Goal: Task Accomplishment & Management: Use online tool/utility

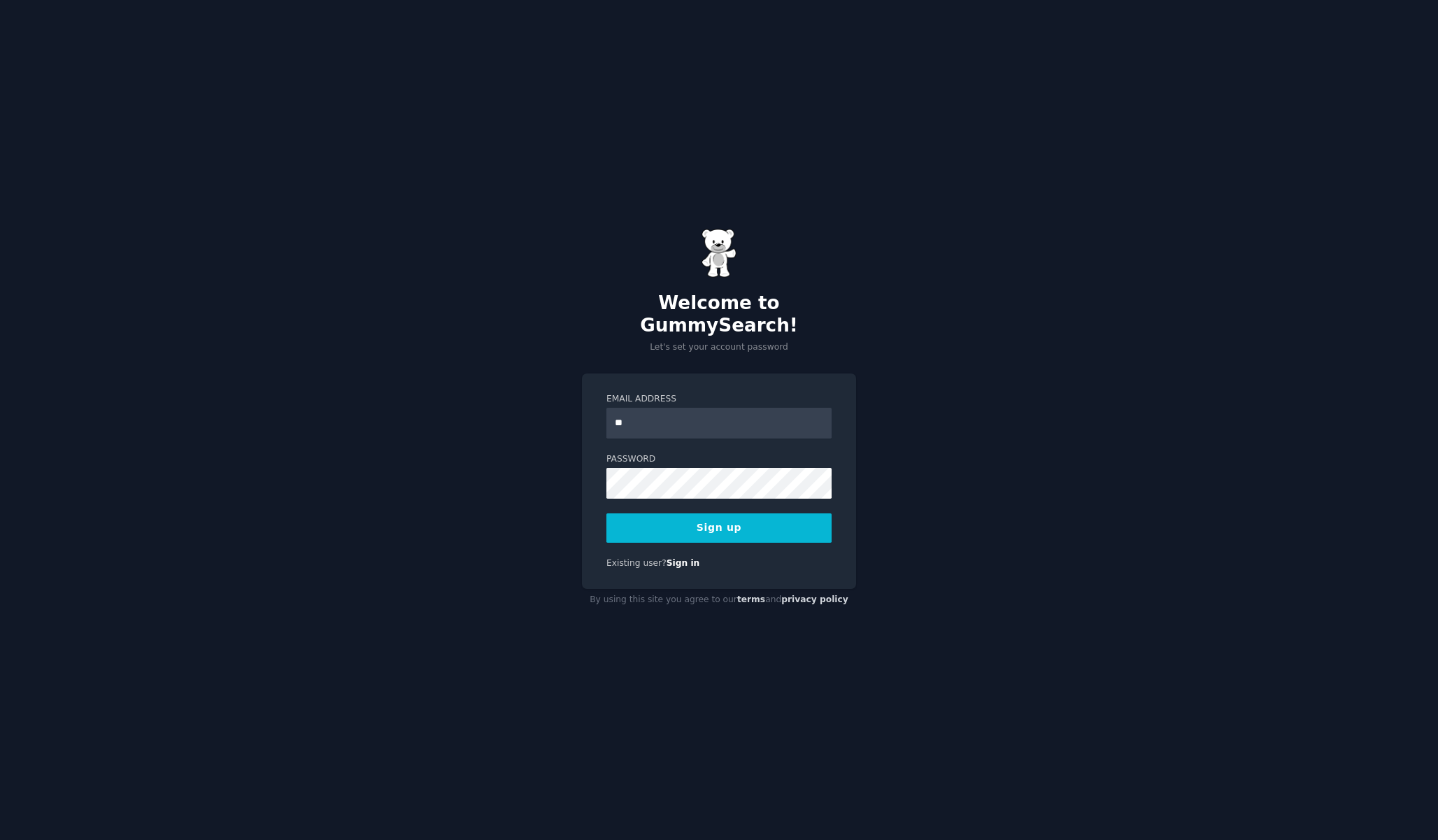
type input "*"
click at [744, 420] on input "**********" at bounding box center [719, 423] width 225 height 30
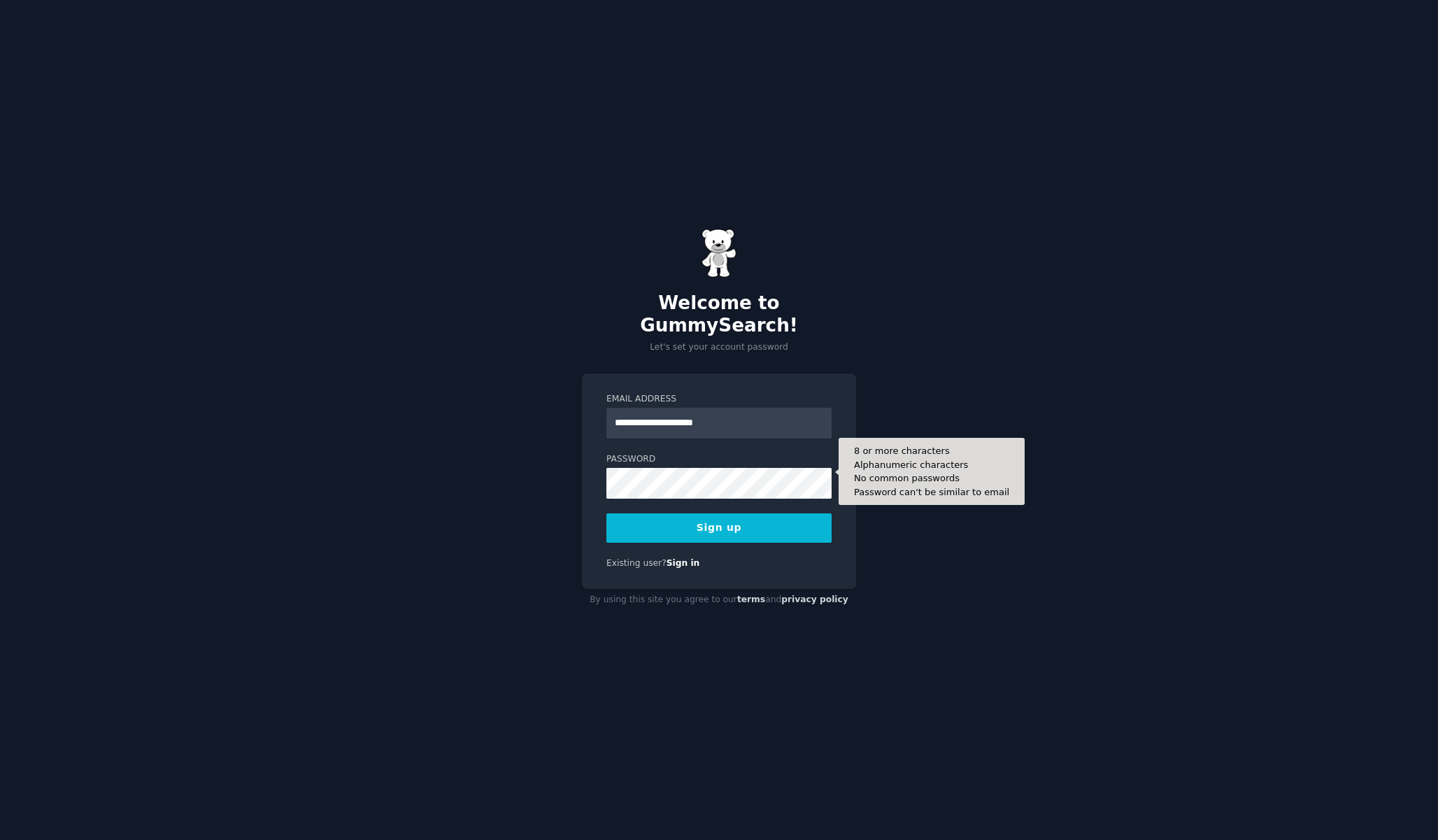
type input "**********"
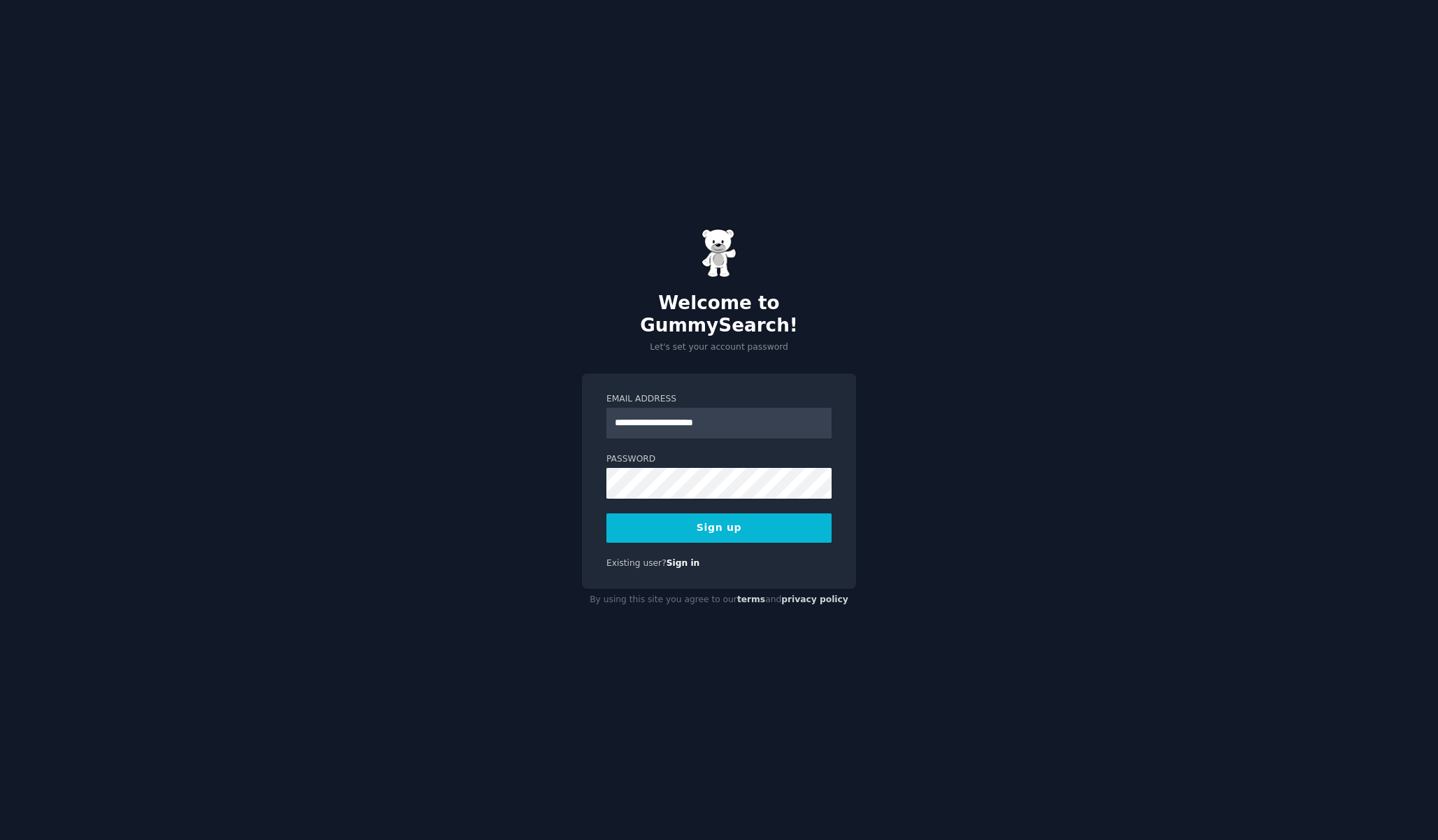
click at [712, 514] on button "Sign up" at bounding box center [719, 527] width 225 height 29
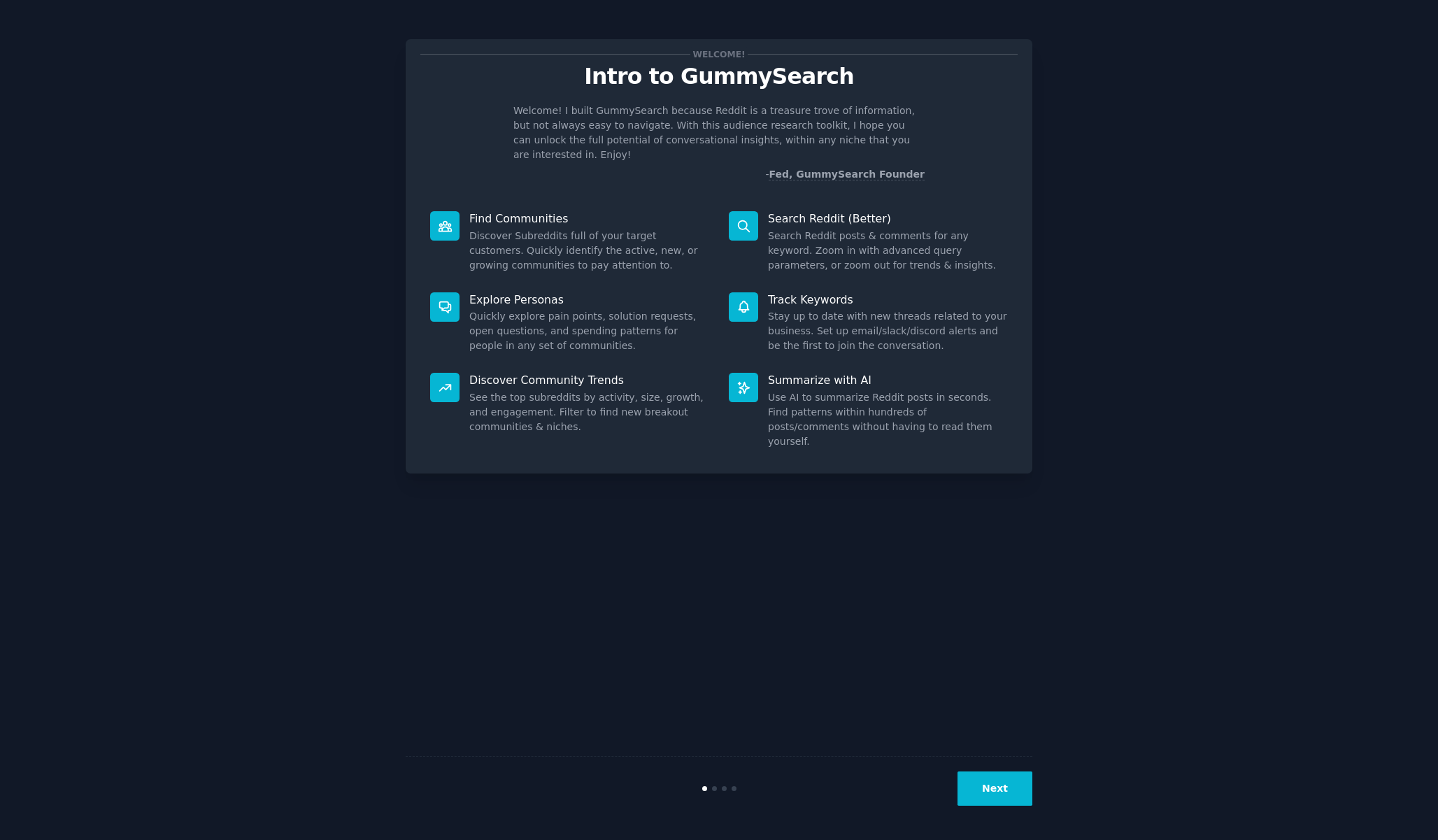
click at [1018, 794] on button "Next" at bounding box center [995, 788] width 75 height 34
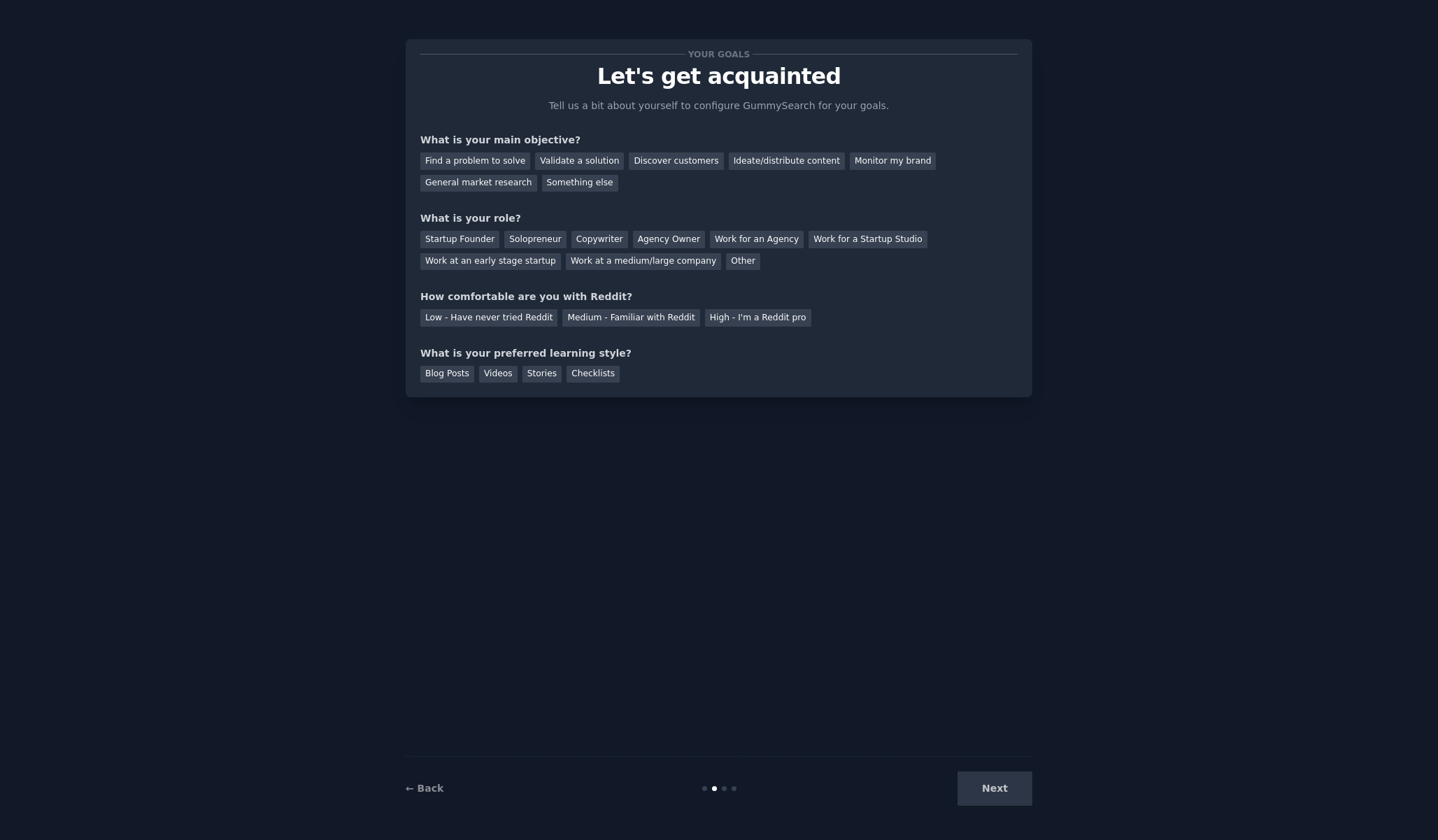
click at [1018, 794] on div "Next" at bounding box center [928, 788] width 209 height 34
click at [990, 787] on div "Next" at bounding box center [928, 788] width 209 height 34
click at [507, 161] on div "Find a problem to solve" at bounding box center [475, 162] width 110 height 18
click at [539, 240] on div "Solopreneur" at bounding box center [534, 239] width 62 height 18
click at [578, 378] on div "Checklists" at bounding box center [593, 374] width 53 height 18
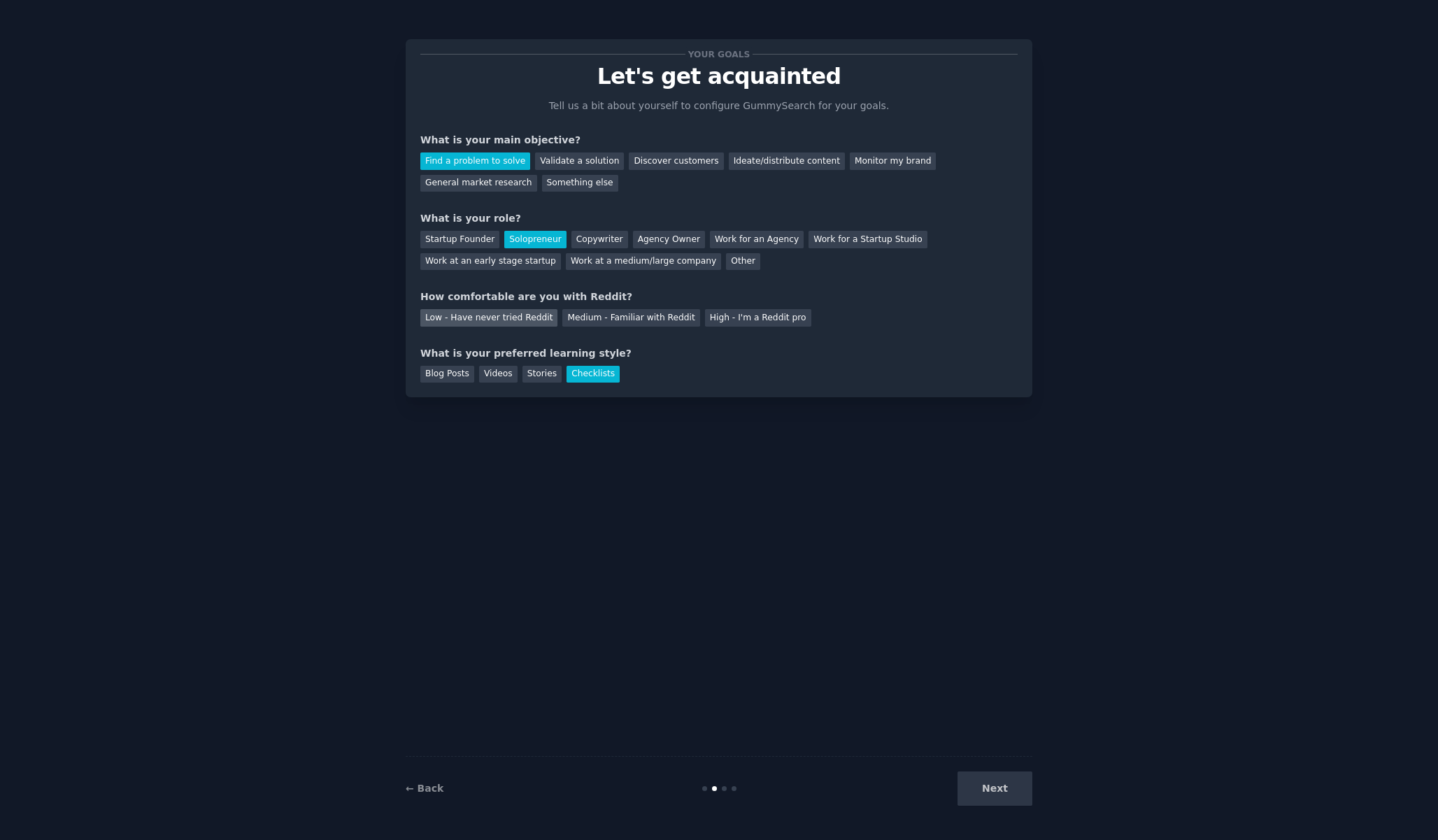
click at [459, 315] on div "Low - Have never tried Reddit" at bounding box center [488, 318] width 137 height 18
click at [1013, 786] on button "Next" at bounding box center [995, 788] width 75 height 34
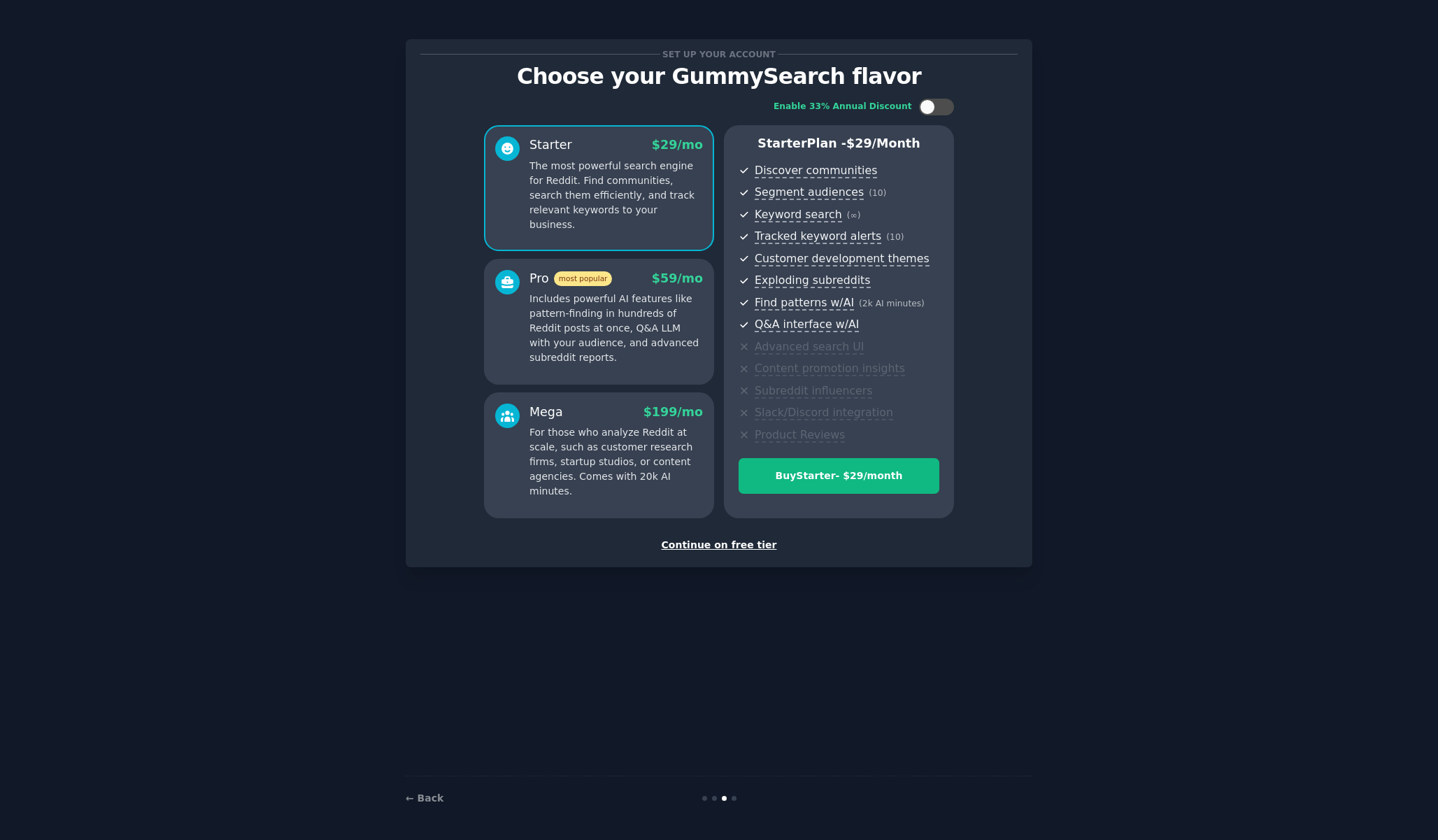
click at [716, 550] on div "Continue on free tier" at bounding box center [719, 545] width 597 height 14
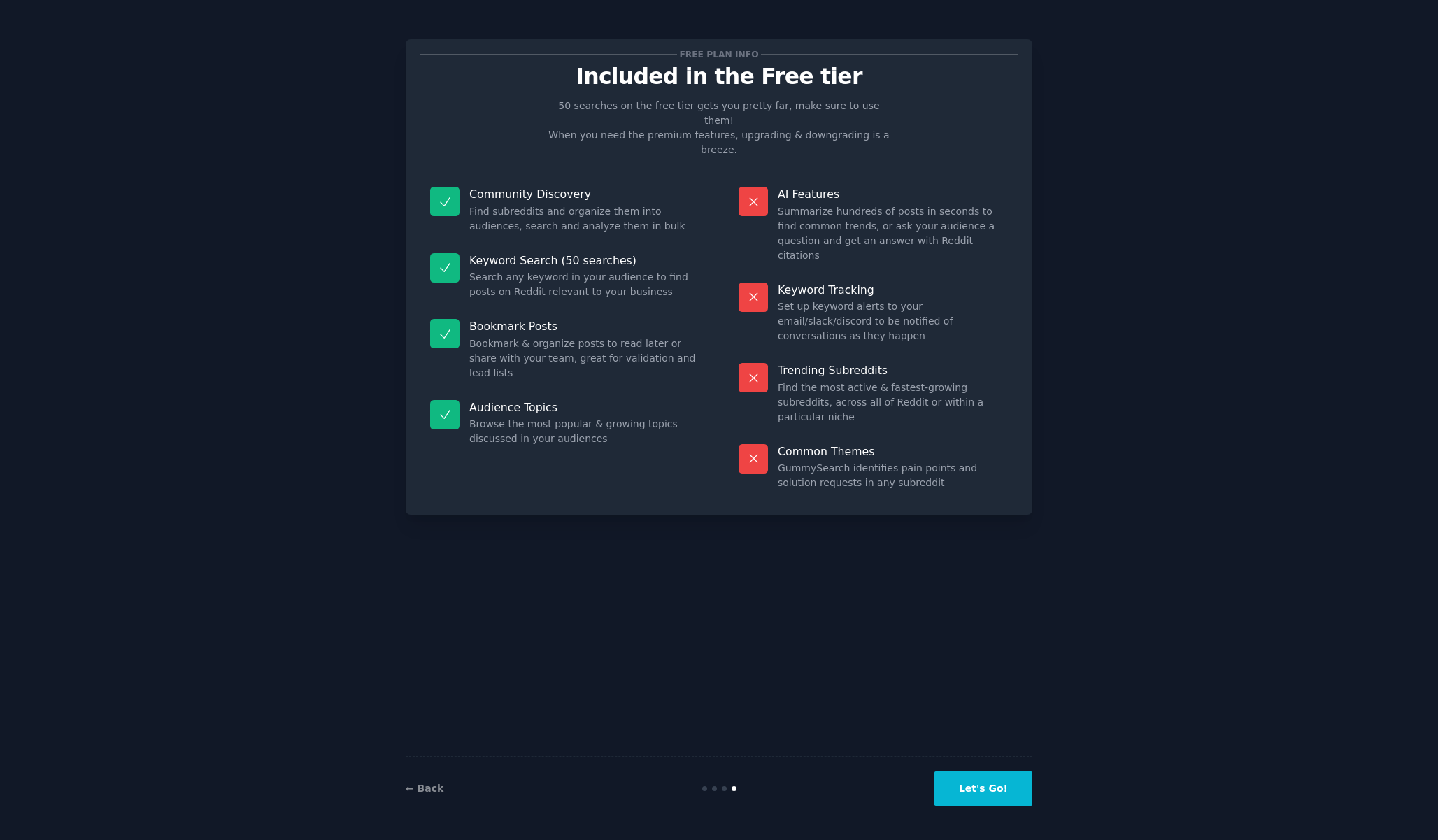
click at [968, 786] on button "Let's Go!" at bounding box center [984, 788] width 98 height 34
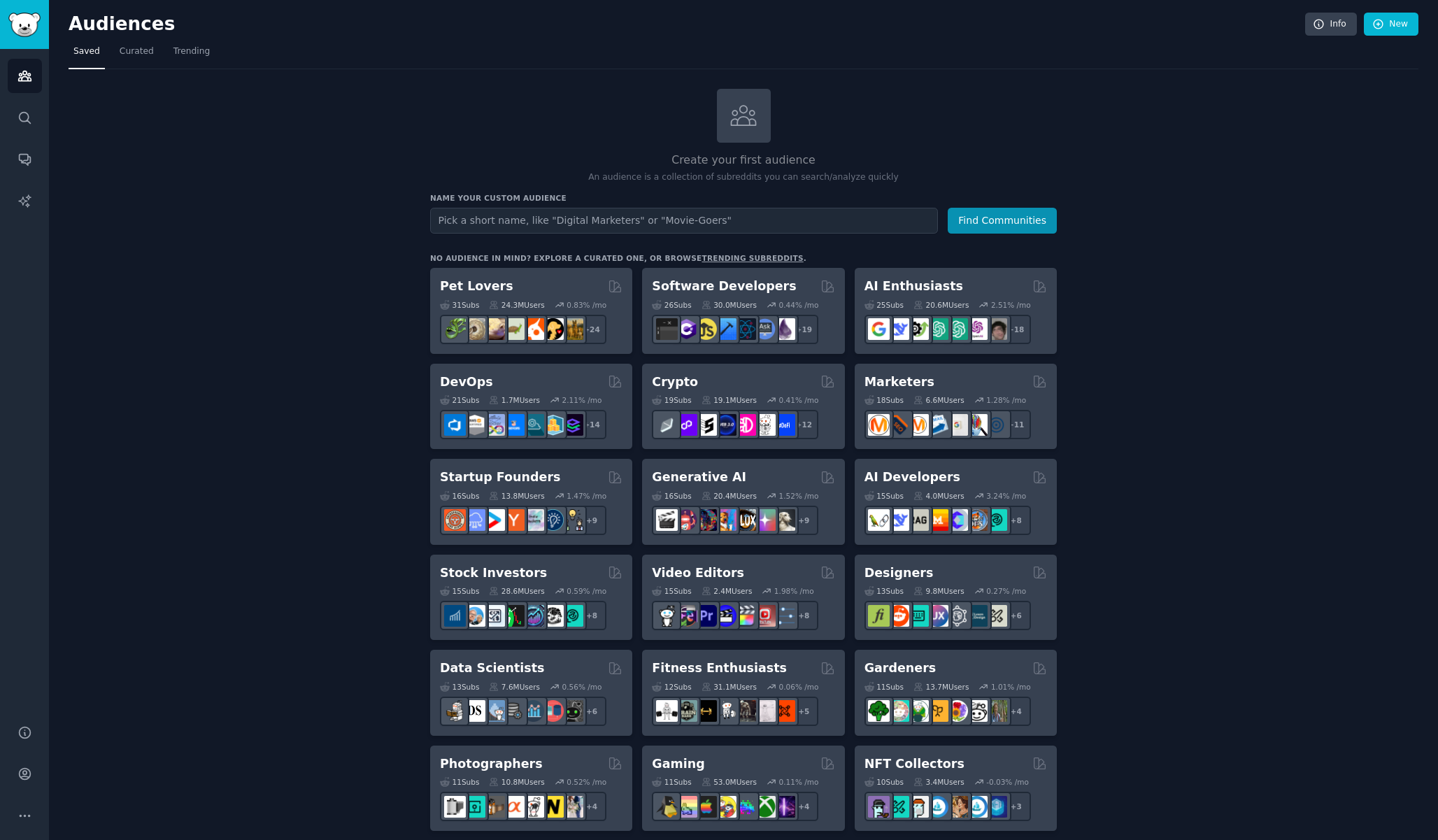
click at [654, 214] on input "text" at bounding box center [684, 220] width 508 height 26
type input "M"
type input "Business Coach Selling"
click at [948, 207] on button "Find Communities" at bounding box center [1003, 220] width 109 height 26
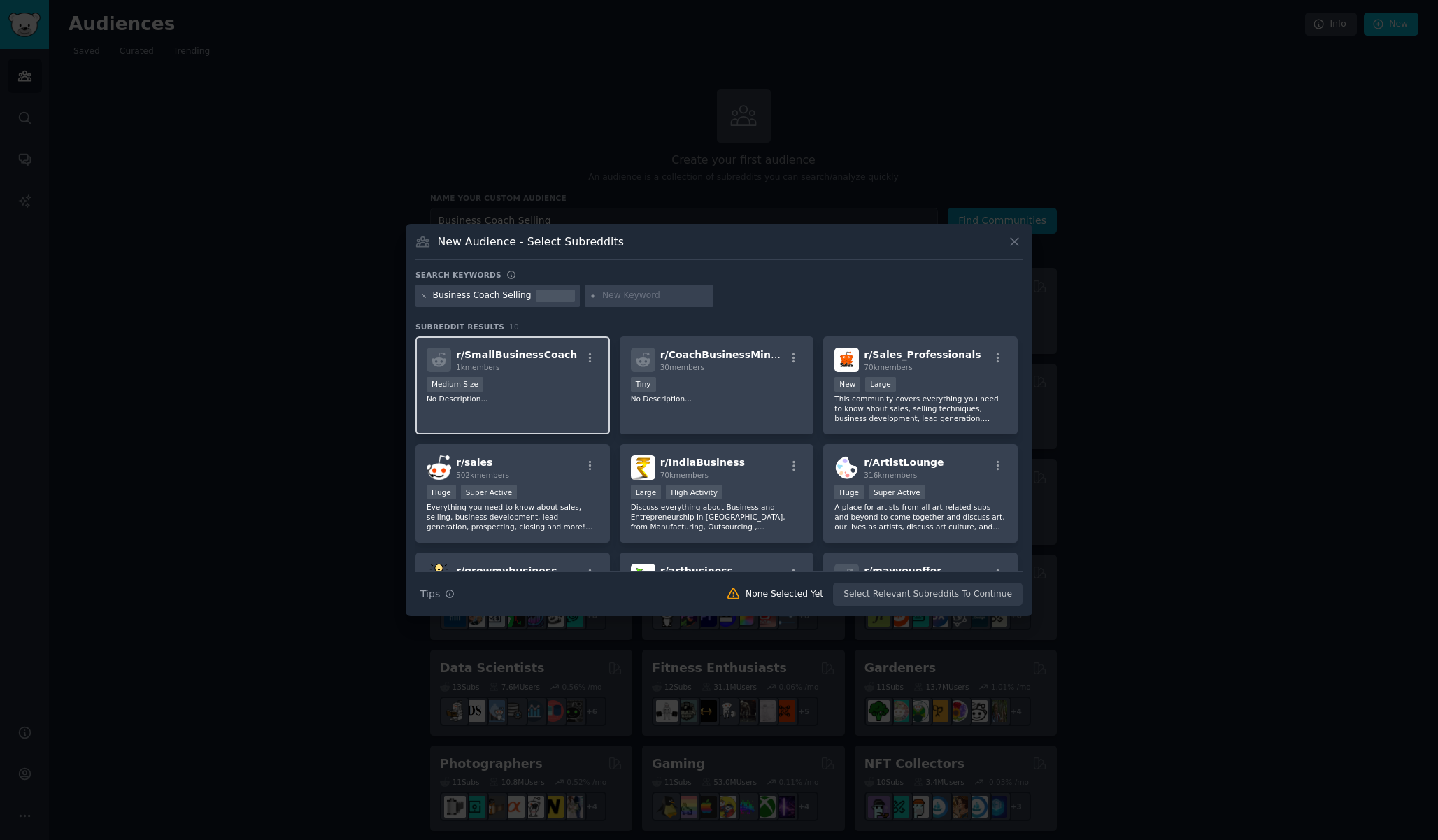
click at [534, 388] on div "1000 - 10,000 members Medium Size" at bounding box center [512, 386] width 172 height 18
click at [587, 357] on icon "button" at bounding box center [591, 358] width 13 height 13
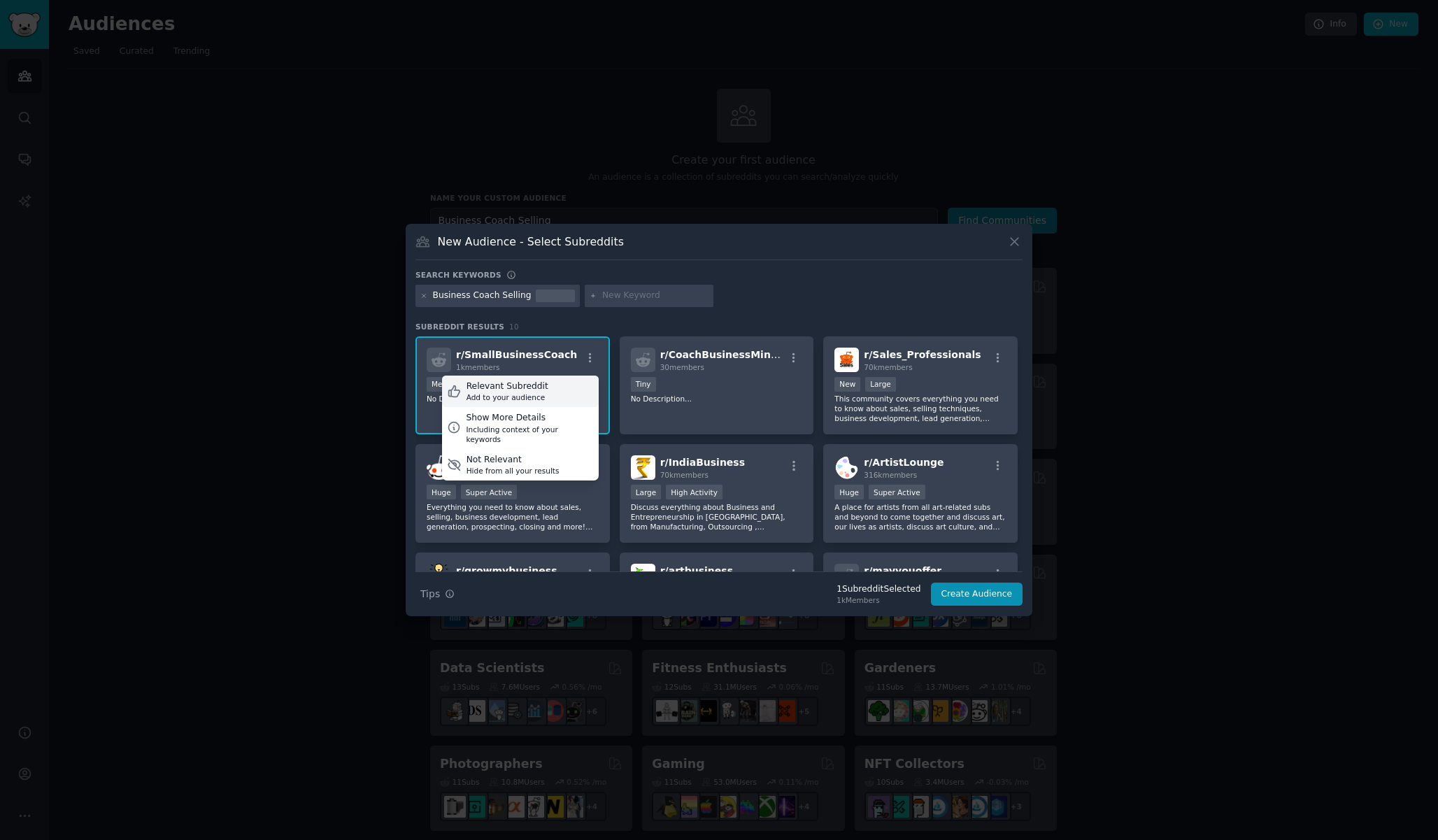
click at [498, 400] on div "Add to your audience" at bounding box center [508, 397] width 82 height 10
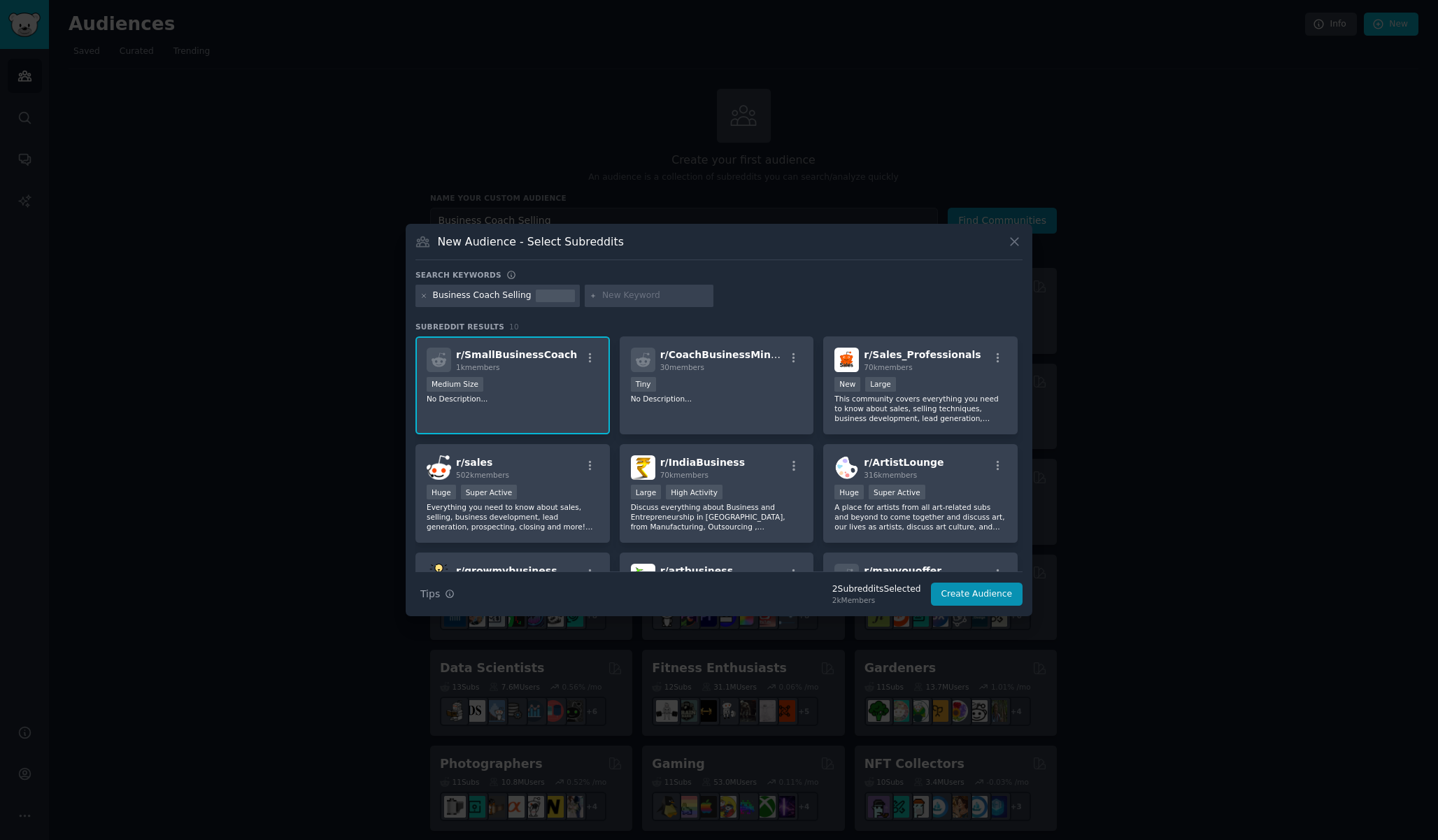
click at [658, 299] on input "text" at bounding box center [655, 296] width 106 height 13
type input "french"
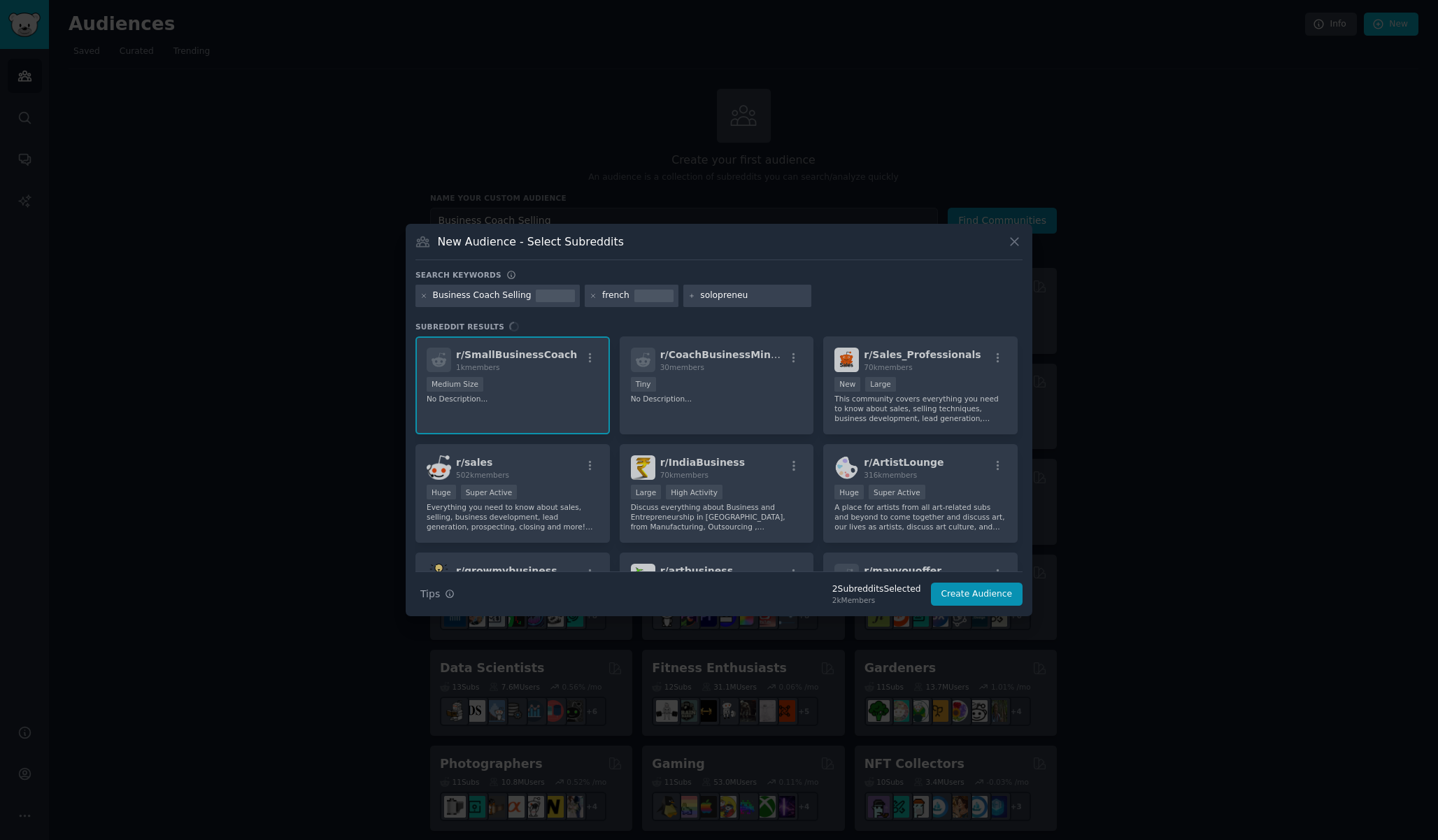
type input "solopreneur"
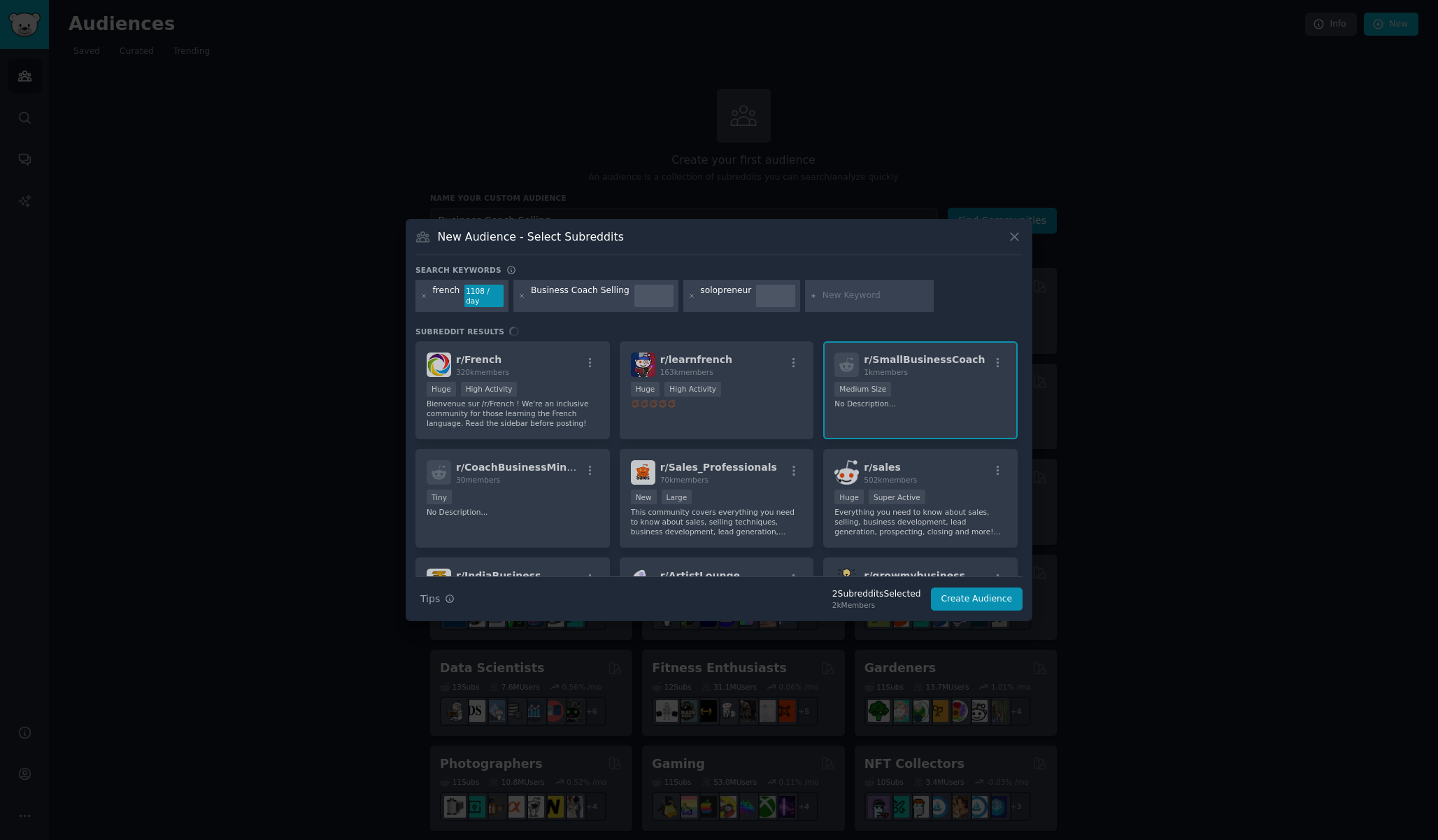
click at [820, 232] on div "New Audience - Select Subreddits Search keywords french 1108 / day Business Coa…" at bounding box center [719, 420] width 626 height 402
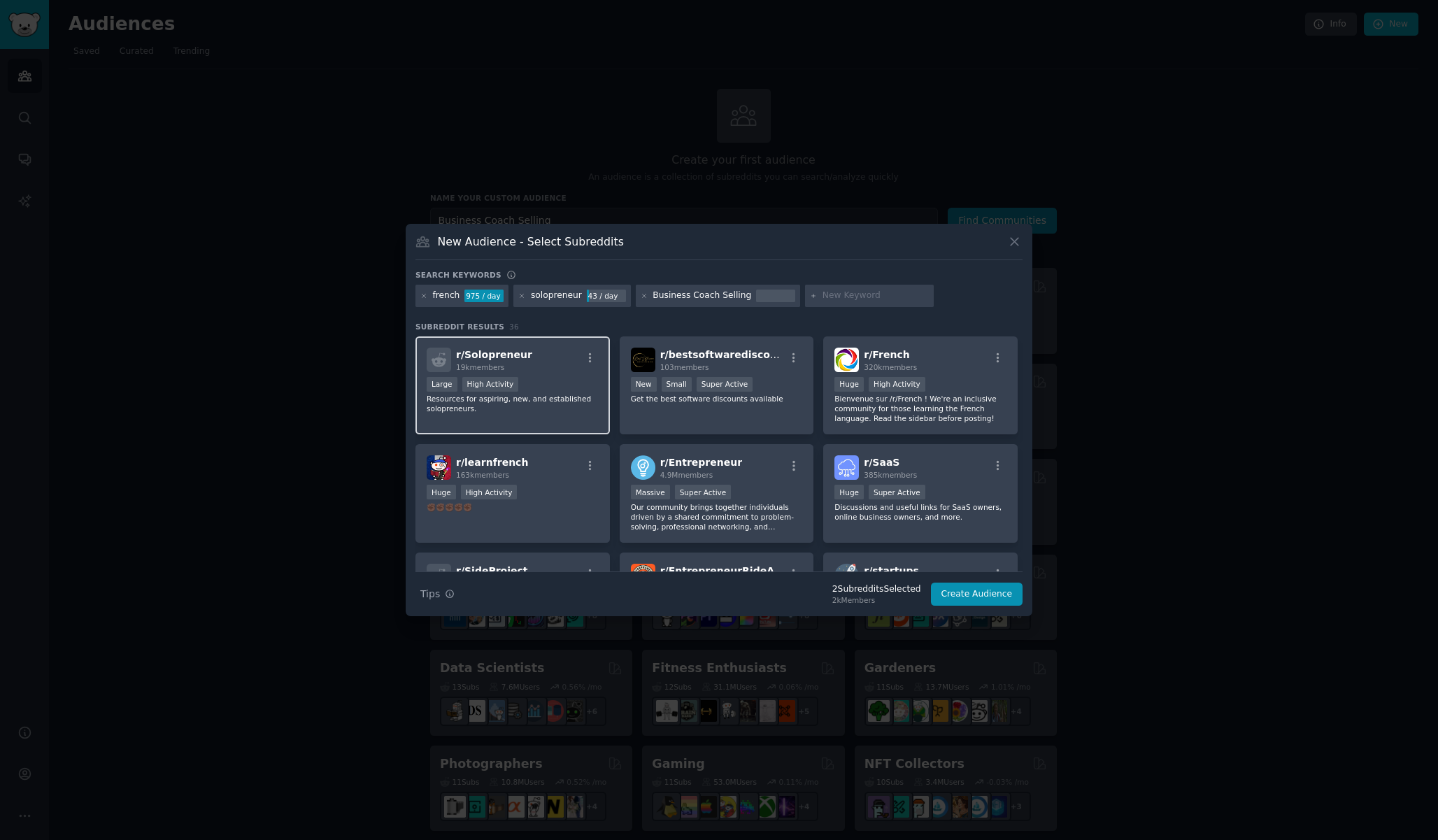
click at [548, 387] on div ">= 80th percentile for submissions / day Large High Activity" at bounding box center [512, 386] width 172 height 18
click at [971, 591] on button "Create Audience" at bounding box center [977, 594] width 92 height 24
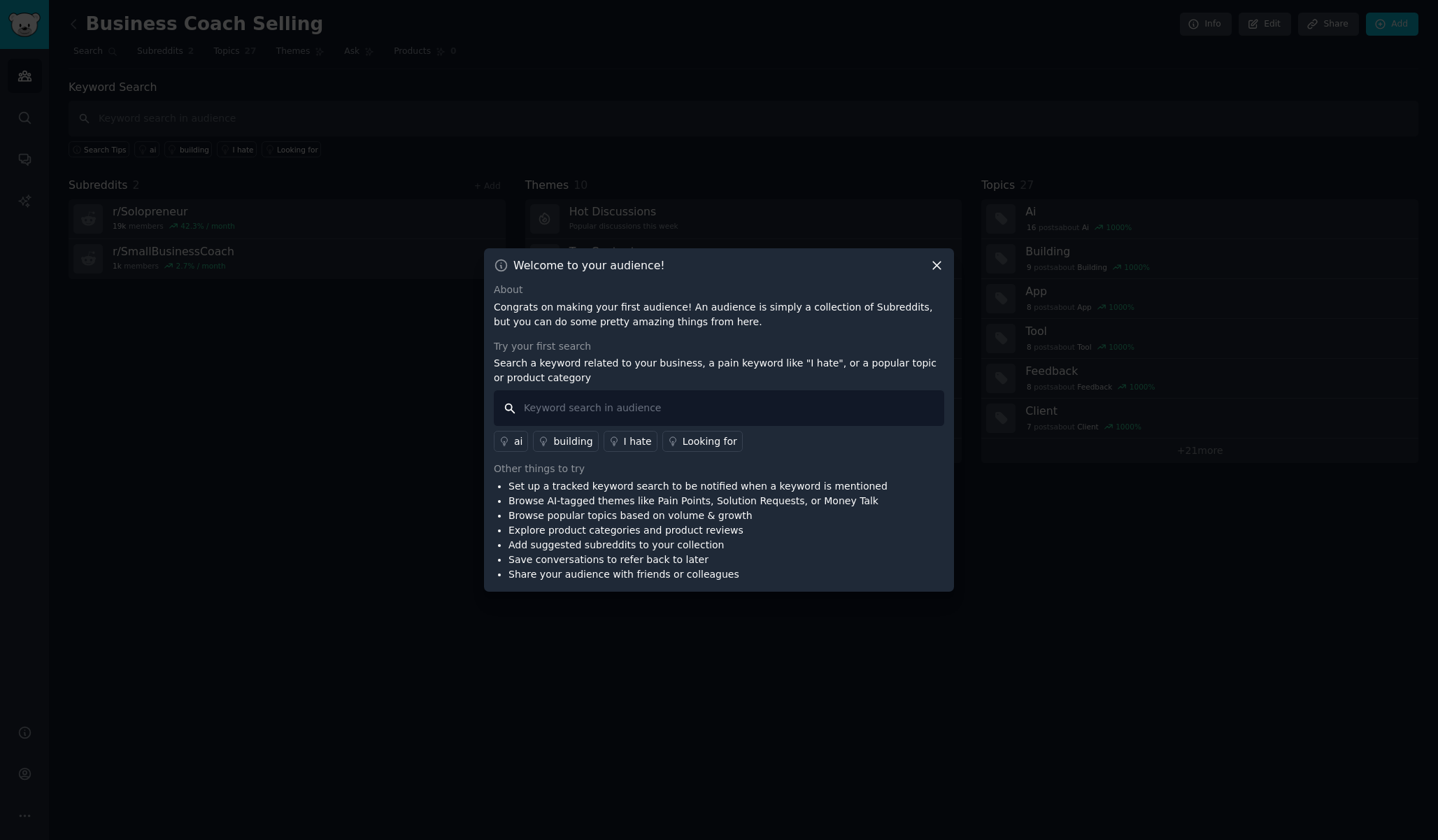
click at [632, 408] on input "text" at bounding box center [719, 408] width 450 height 36
type input "b"
type input "problem"
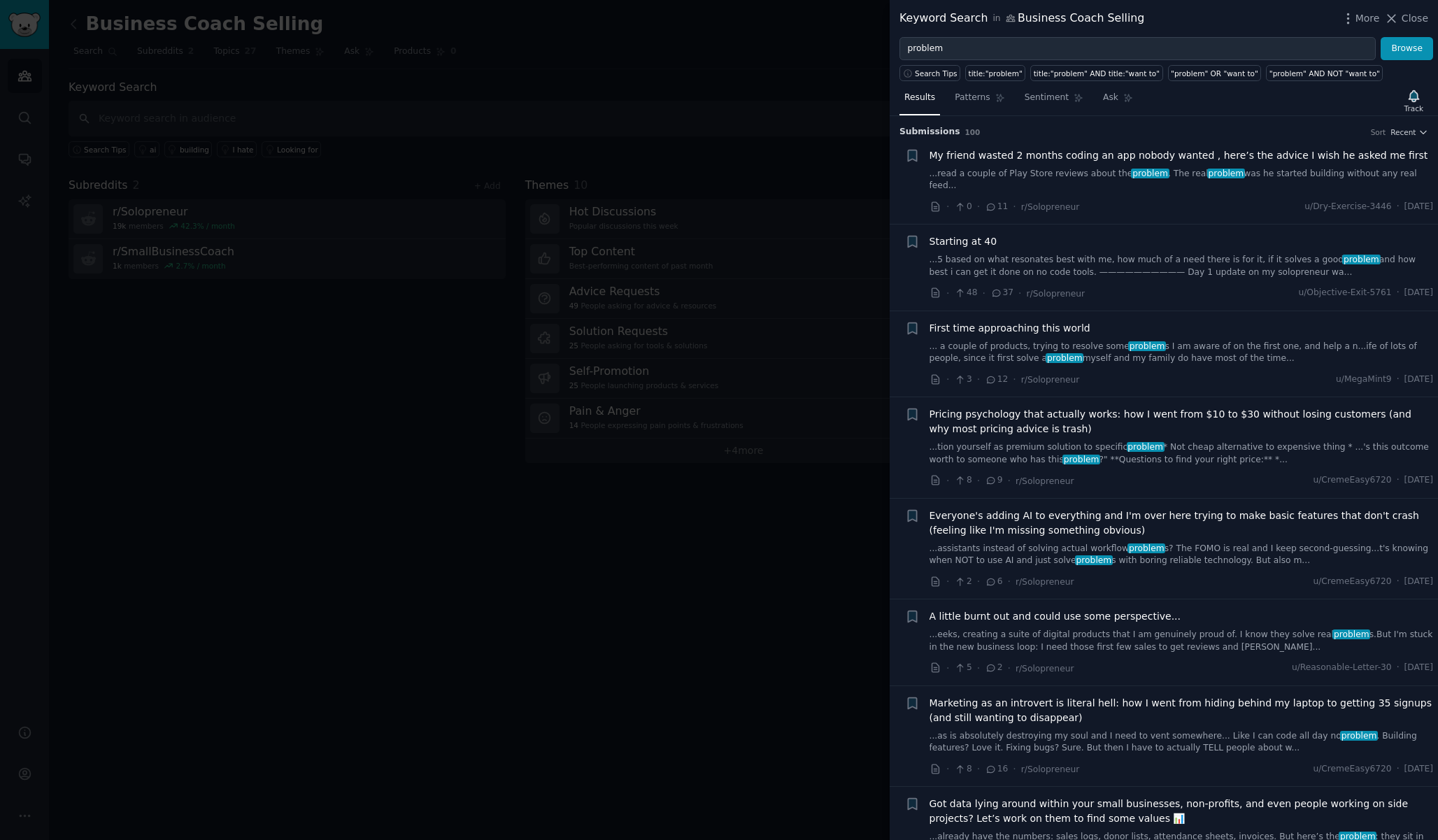
click at [738, 116] on div at bounding box center [719, 420] width 1438 height 840
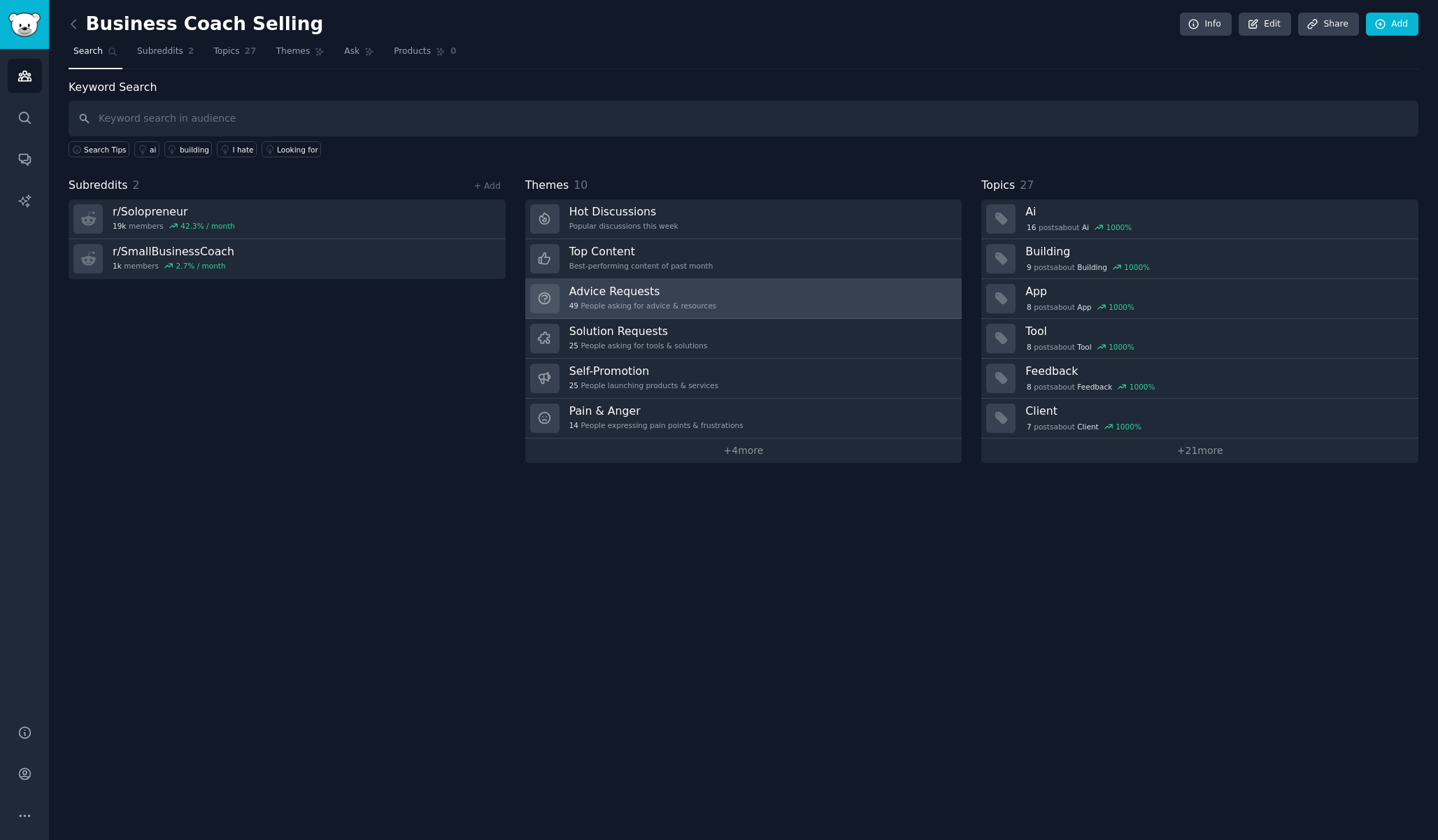
click at [732, 305] on link "Advice Requests 49 People asking for advice & resources" at bounding box center [744, 298] width 437 height 40
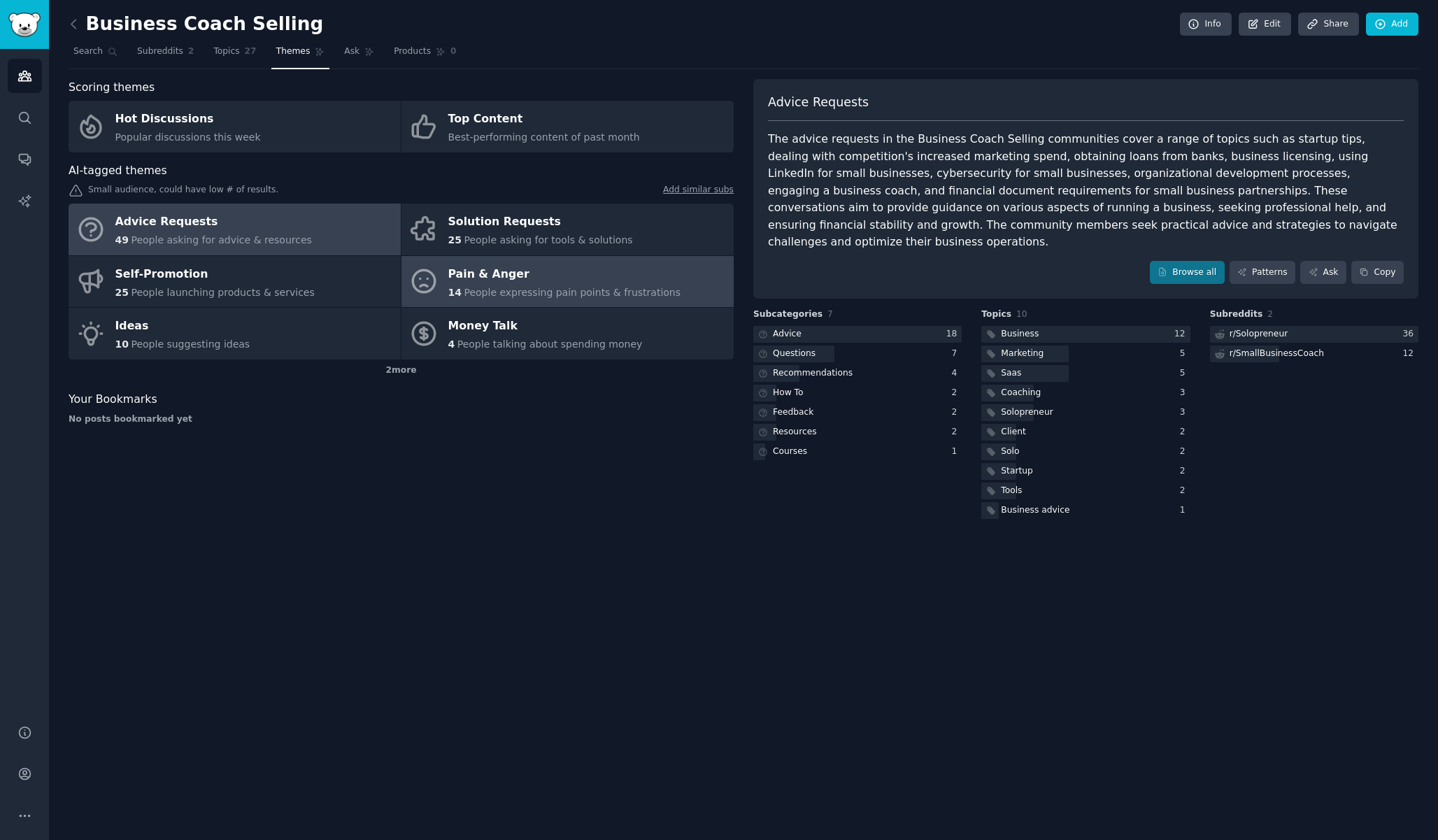
click at [564, 293] on span "People expressing pain points & frustrations" at bounding box center [572, 292] width 217 height 12
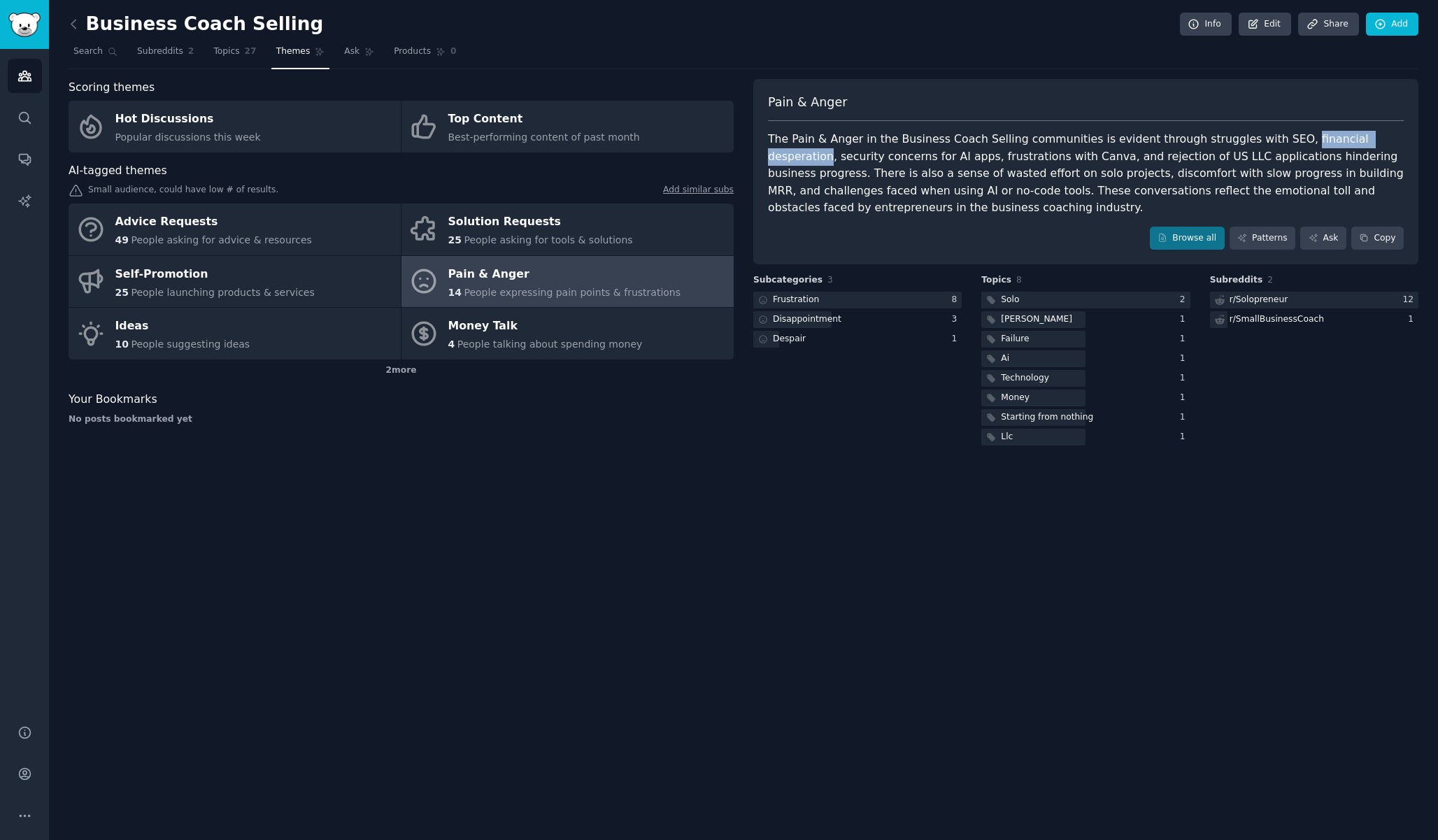
drag, startPoint x: 1272, startPoint y: 139, endPoint x: 1375, endPoint y: 137, distance: 103.0
click at [1375, 137] on div "The Pain & Anger in the Business Coach Selling communities is evident through s…" at bounding box center [1085, 173] width 635 height 86
copy div "financial desperation"
click at [95, 57] on span "Search" at bounding box center [88, 52] width 29 height 13
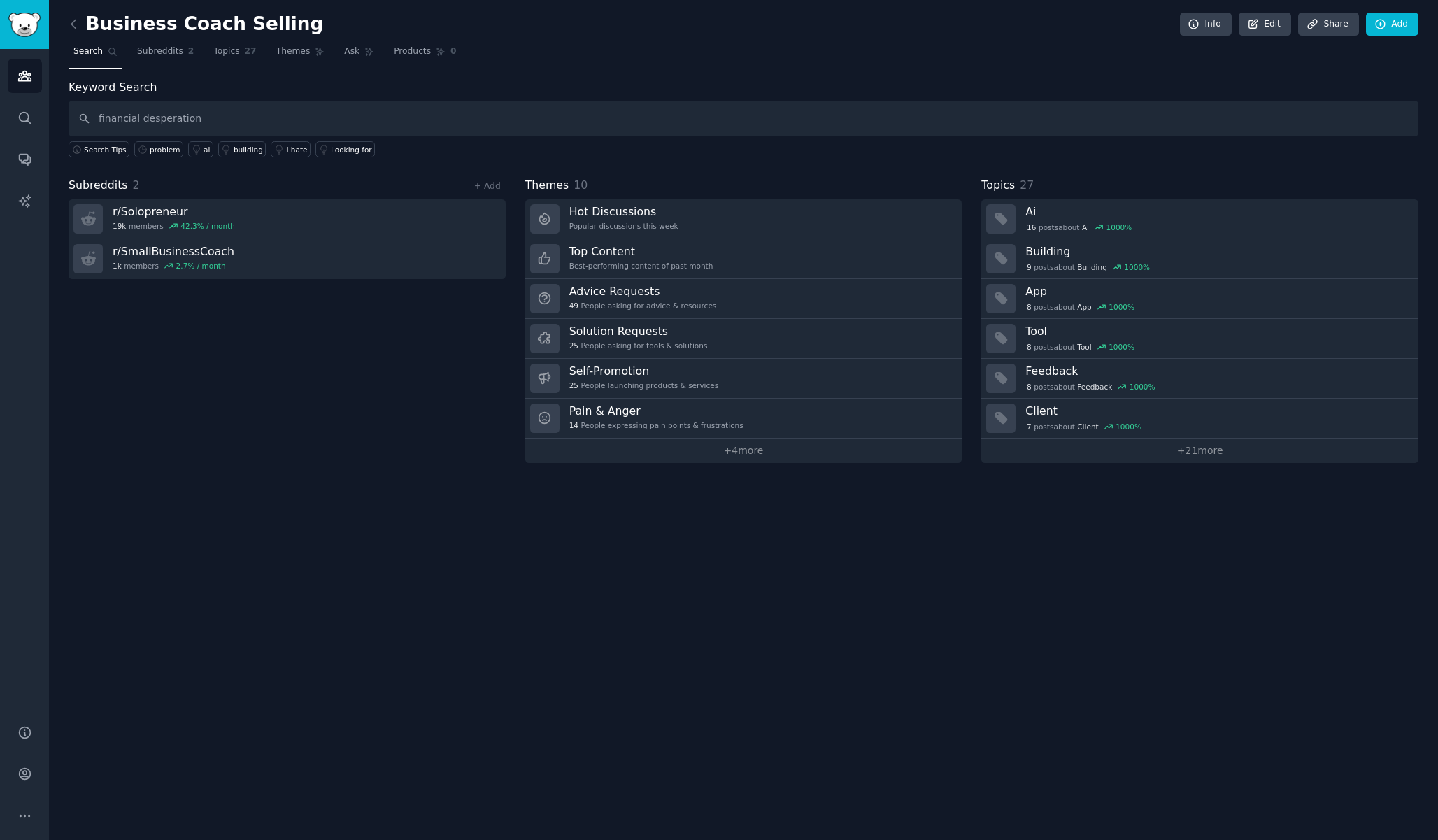
type input "financial desperation"
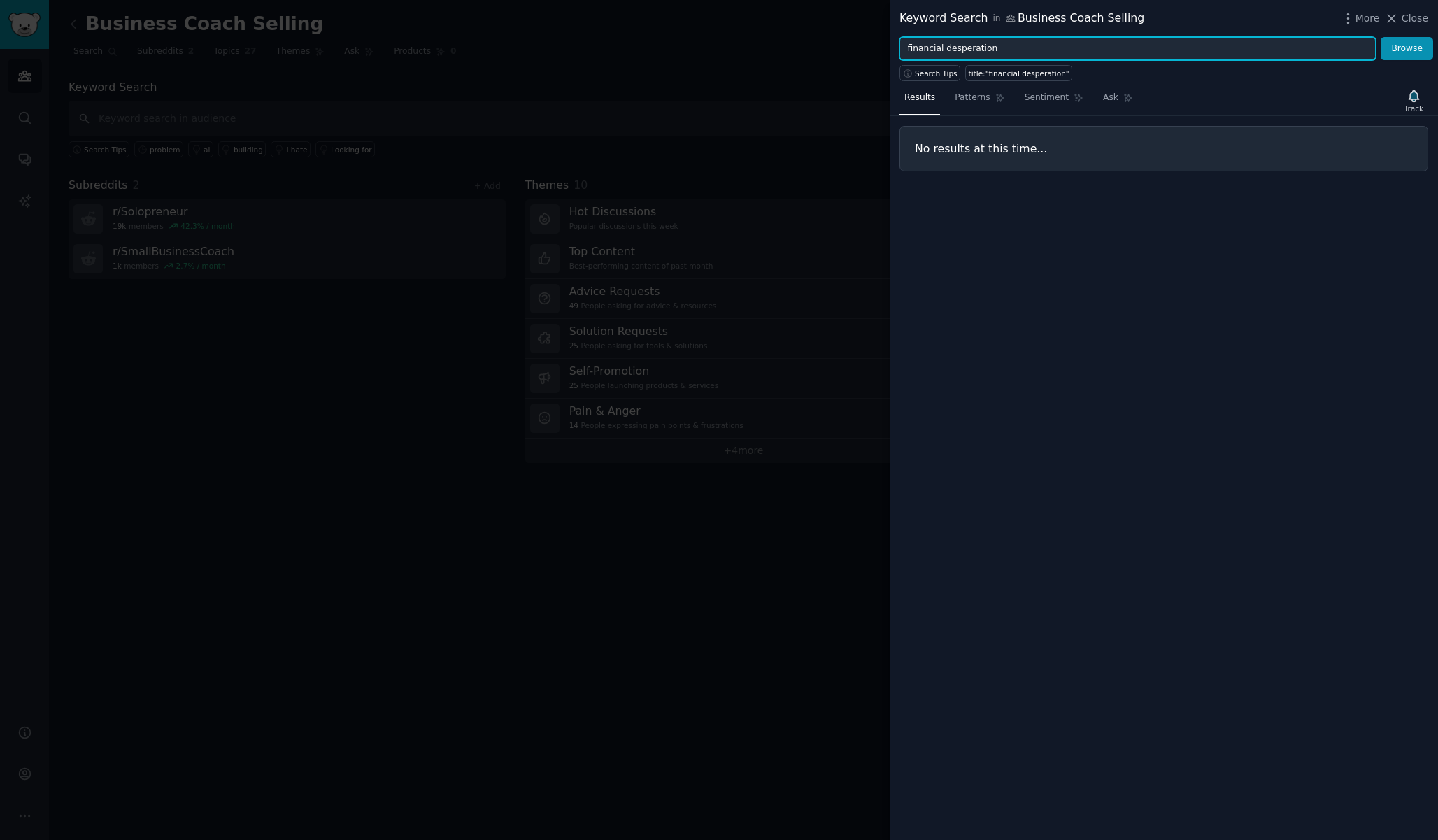
click at [968, 46] on input "financial desperation" at bounding box center [1138, 48] width 476 height 24
click at [1381, 37] on button "Browse" at bounding box center [1407, 48] width 53 height 24
click at [948, 49] on input "money finance" at bounding box center [1138, 48] width 476 height 24
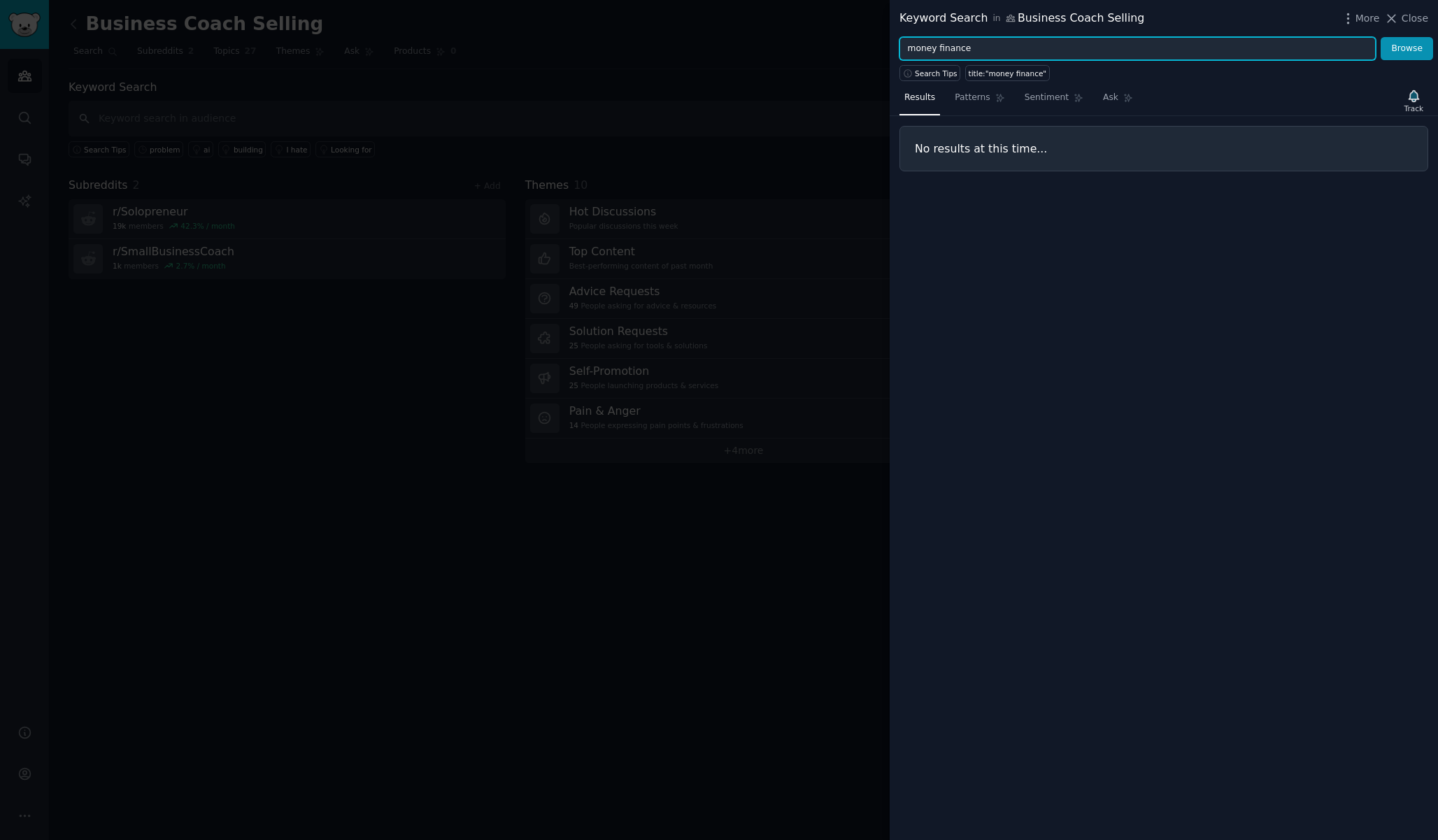
click at [948, 49] on input "money finance" at bounding box center [1138, 48] width 476 height 24
type input "money"
click at [1381, 37] on button "Browse" at bounding box center [1407, 48] width 53 height 24
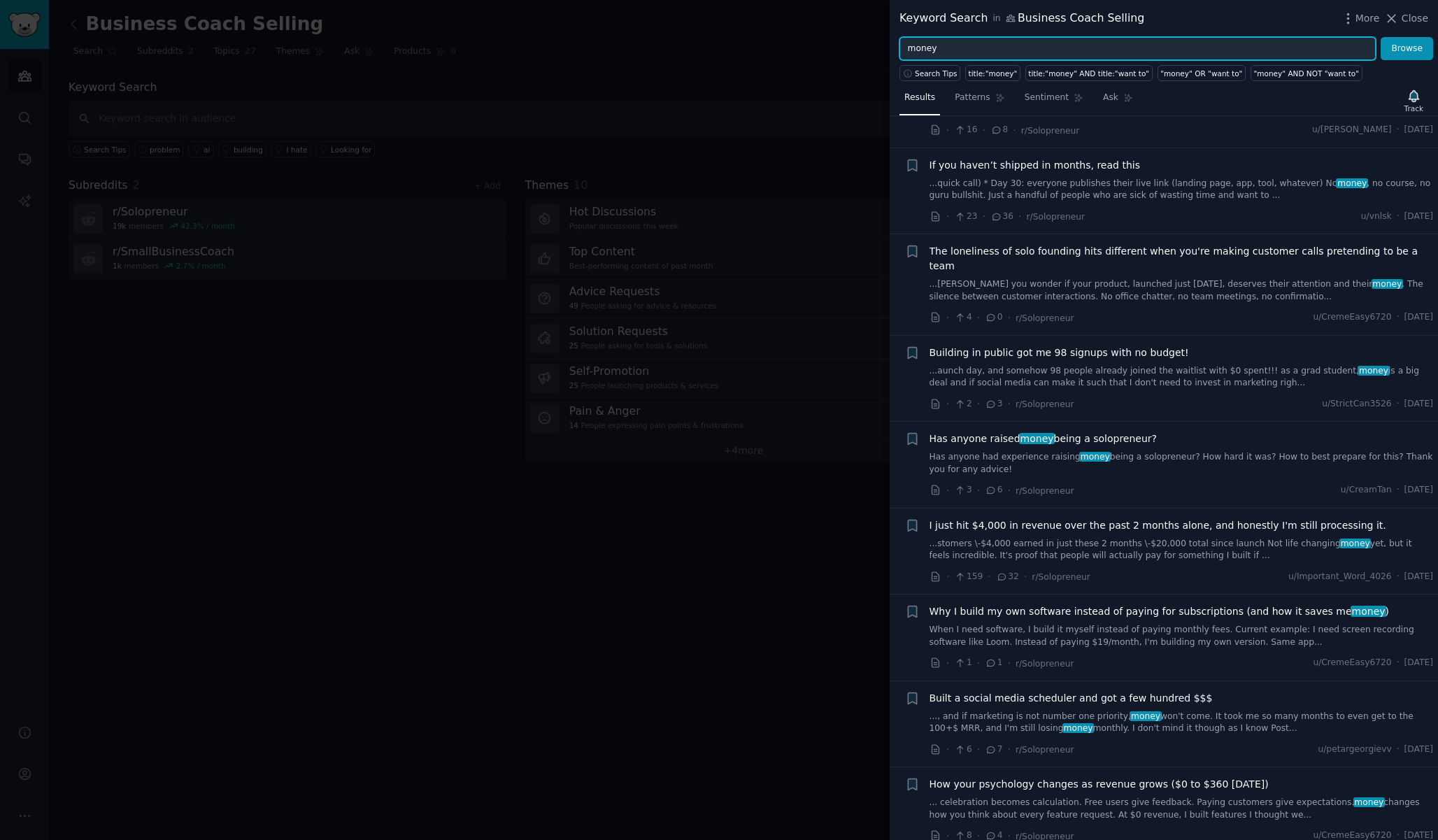
scroll to position [1486, 0]
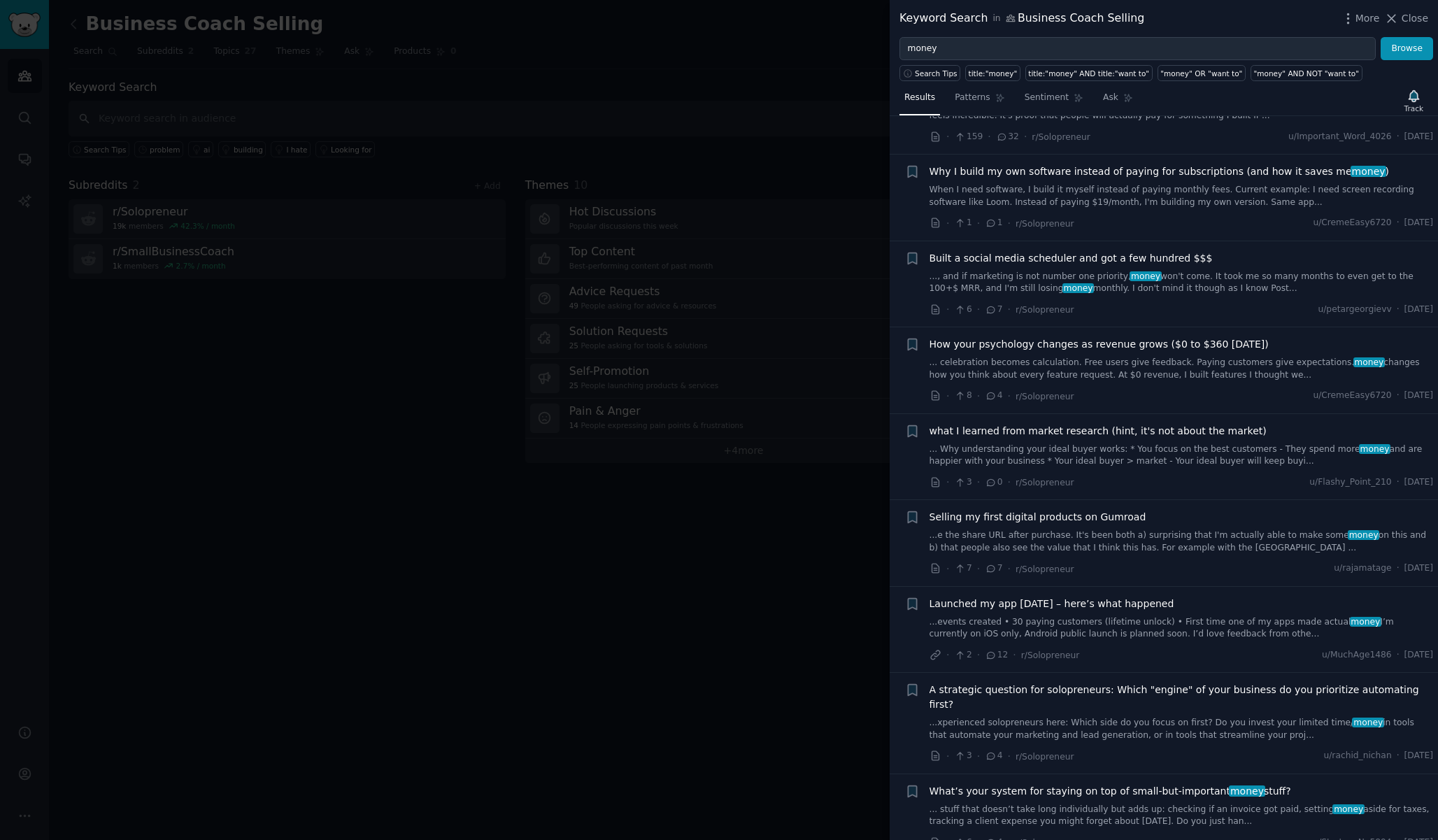
click at [571, 560] on div at bounding box center [719, 420] width 1438 height 840
